Goal: Information Seeking & Learning: Learn about a topic

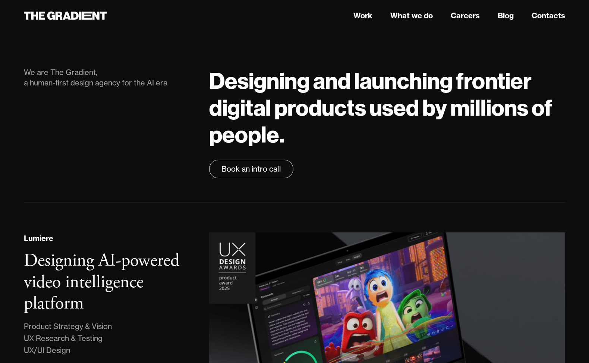
click at [462, 21] on nav "Work What we do Careers Blog Contacts" at bounding box center [387, 15] width 356 height 13
click at [475, 12] on link "Careers" at bounding box center [465, 15] width 29 height 11
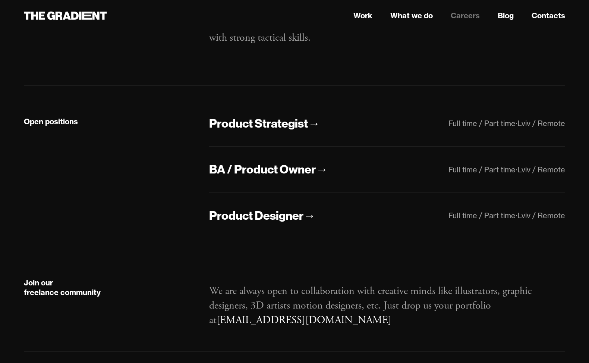
scroll to position [147, 0]
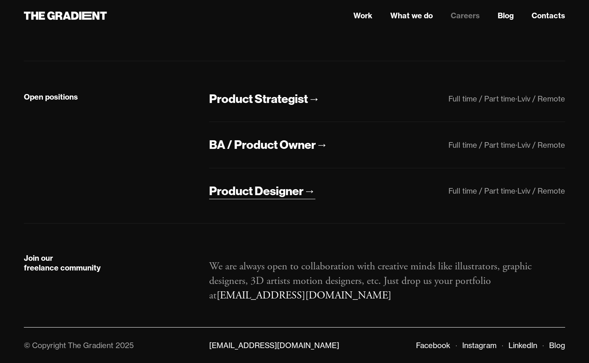
click at [266, 195] on div "Product Designer" at bounding box center [256, 191] width 94 height 16
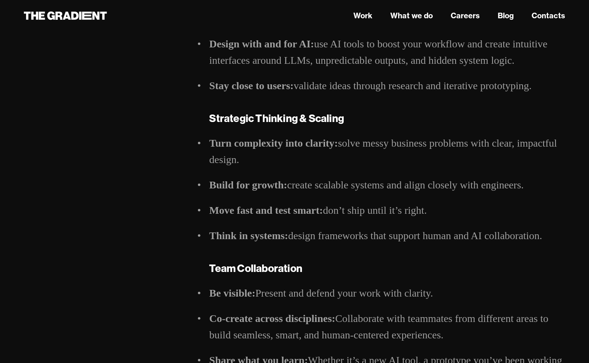
scroll to position [396, 0]
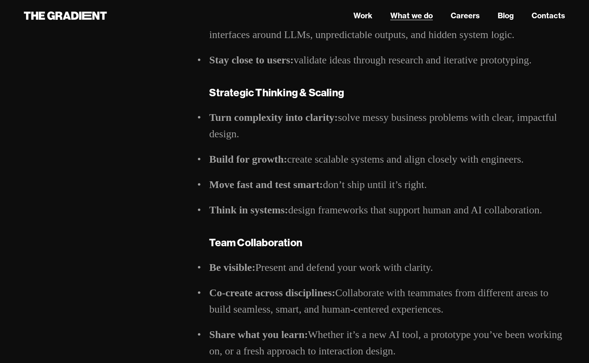
click at [416, 10] on link "What we do" at bounding box center [411, 15] width 42 height 11
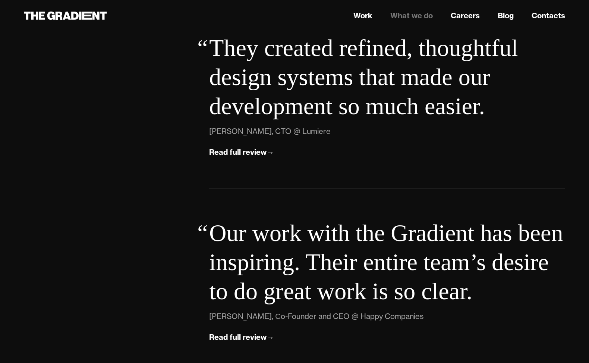
scroll to position [2625, 0]
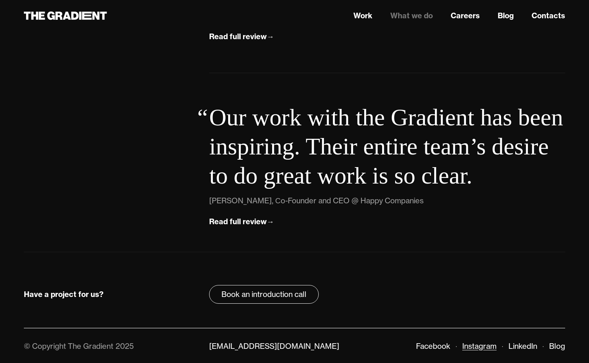
click at [482, 347] on link "Instagram" at bounding box center [479, 345] width 34 height 9
